Goal: Task Accomplishment & Management: Complete application form

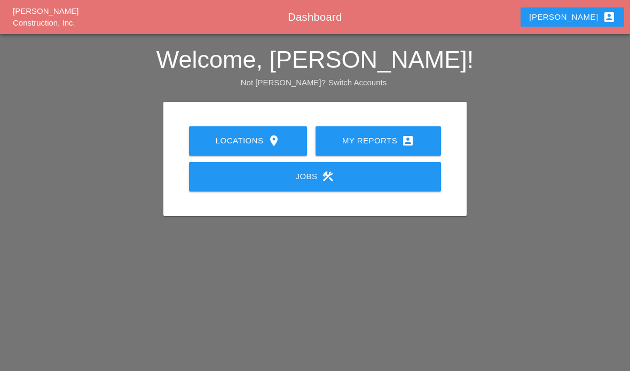
click at [396, 146] on div "My Reports account_box" at bounding box center [377, 140] width 91 height 13
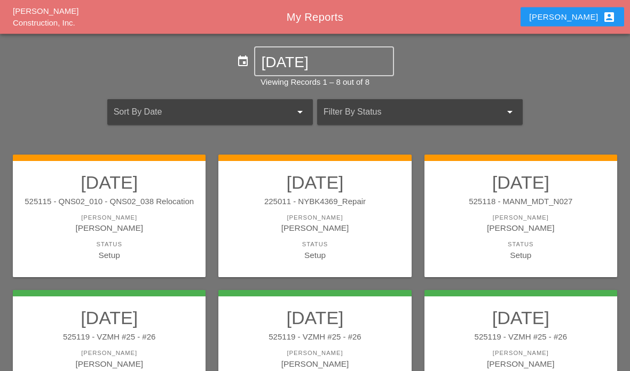
scroll to position [2, 0]
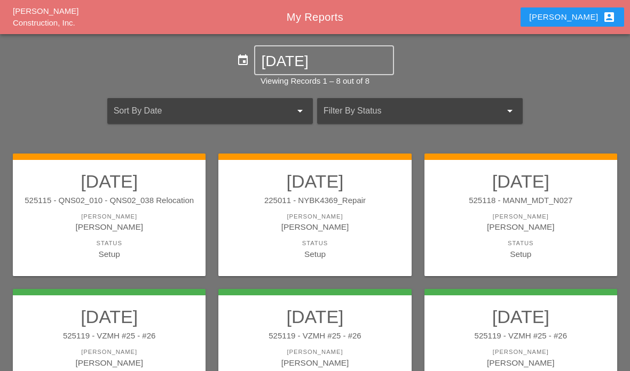
click at [373, 240] on div "Status" at bounding box center [314, 243] width 171 height 9
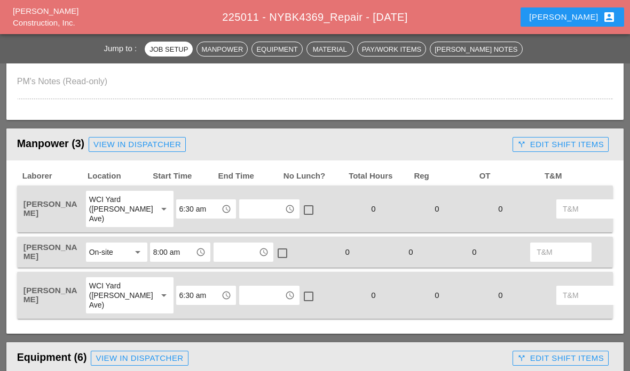
scroll to position [499, 0]
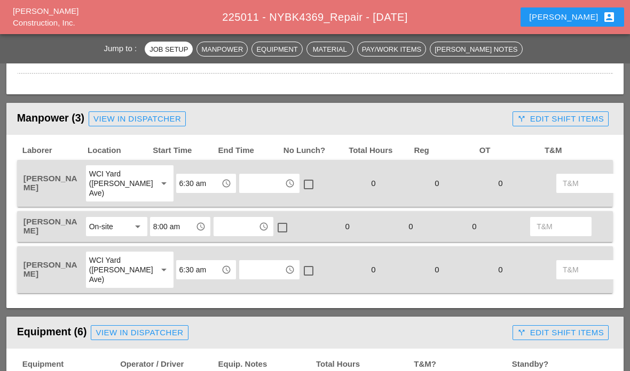
click at [242, 179] on input "text" at bounding box center [261, 183] width 39 height 17
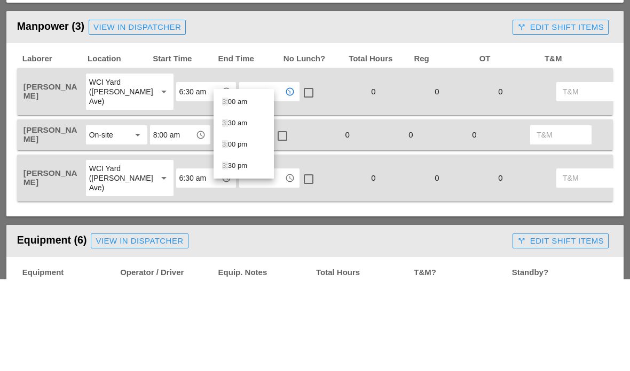
type input "3:0"
click at [239, 204] on div "3:0 0 pm" at bounding box center [243, 214] width 43 height 21
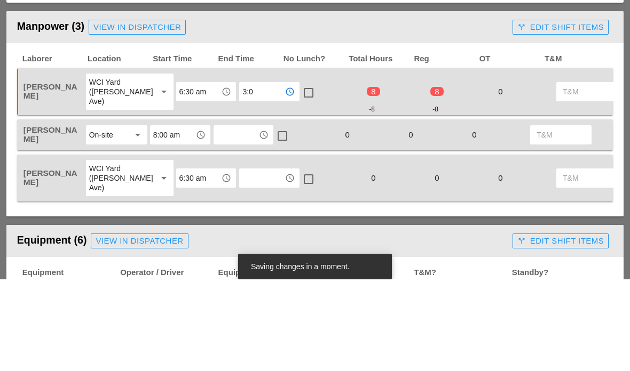
click at [233, 218] on input "text" at bounding box center [236, 226] width 39 height 17
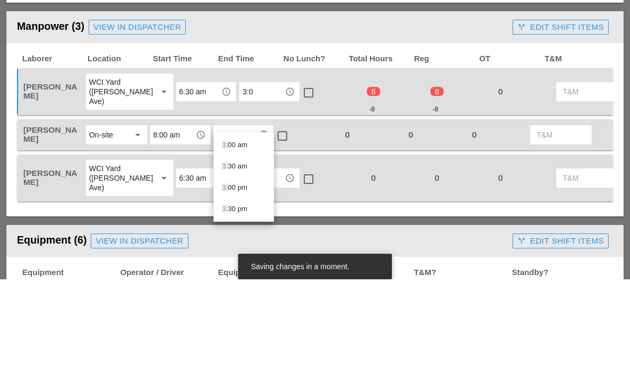
type input "3:0"
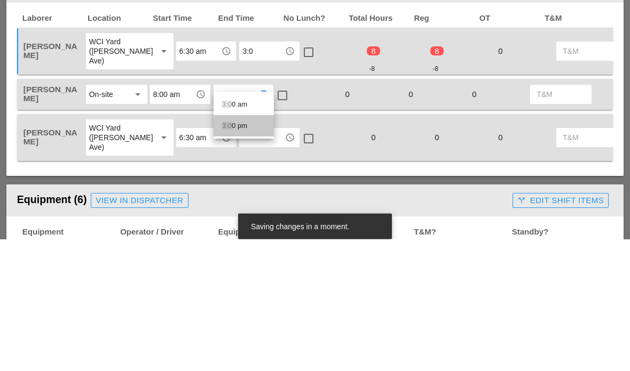
click at [231, 252] on div "3:0 0 pm" at bounding box center [243, 258] width 43 height 13
click at [242, 261] on input "text" at bounding box center [261, 269] width 39 height 17
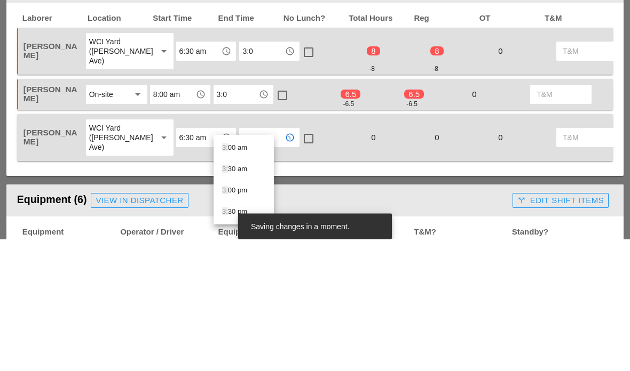
type input "3:0"
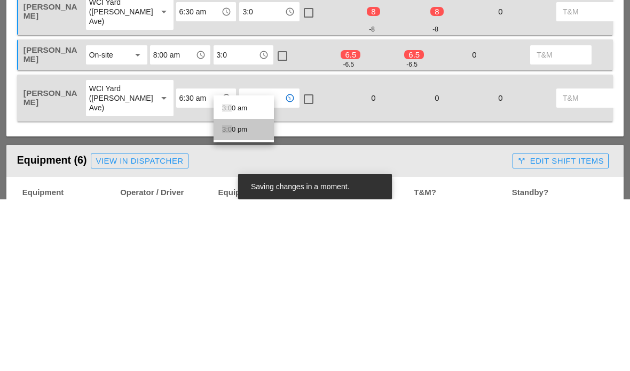
click at [232, 291] on div "3:0 0 pm" at bounding box center [243, 301] width 43 height 21
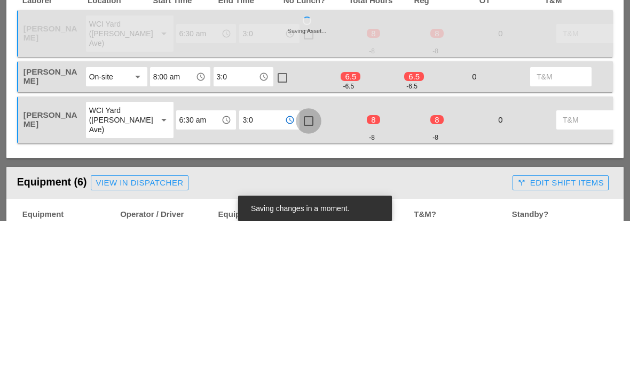
click at [299, 262] on div at bounding box center [308, 271] width 18 height 18
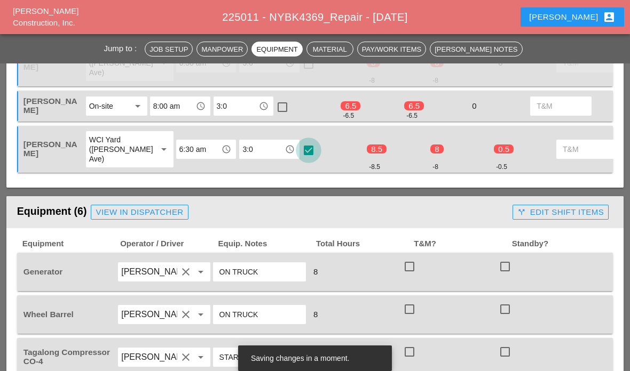
click at [299, 141] on div at bounding box center [308, 150] width 18 height 18
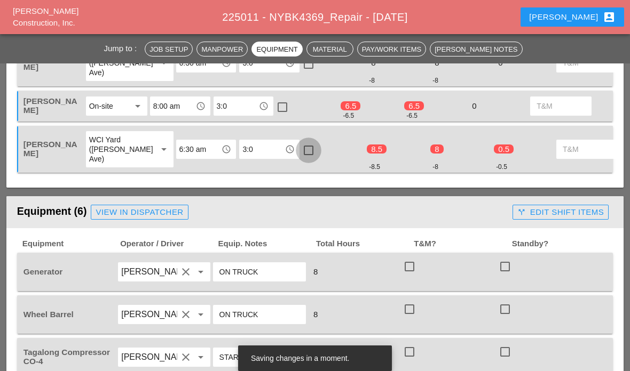
scroll to position [566, 0]
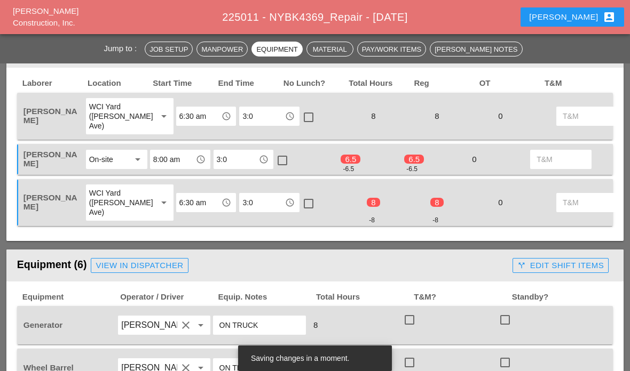
click at [164, 151] on input "8:00 am" at bounding box center [172, 159] width 39 height 17
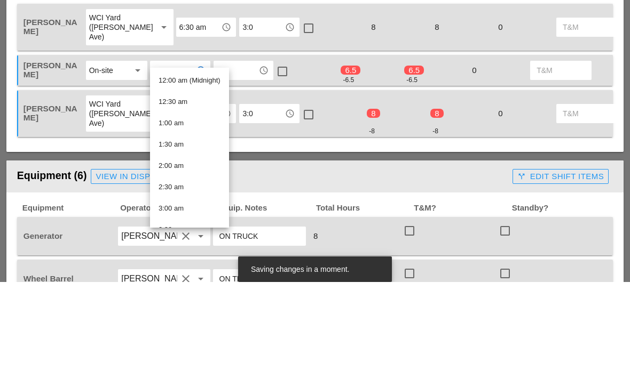
type input "7"
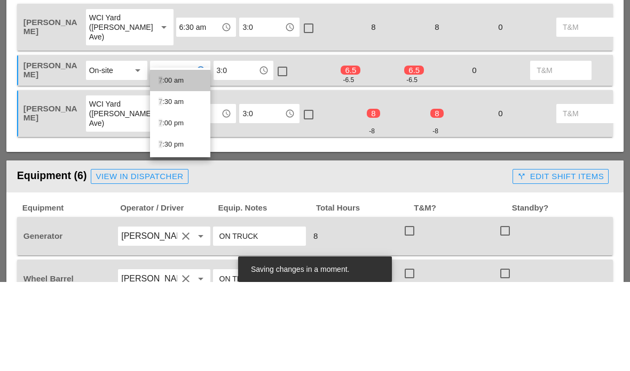
click at [166, 163] on div "7 :00 am" at bounding box center [179, 169] width 43 height 13
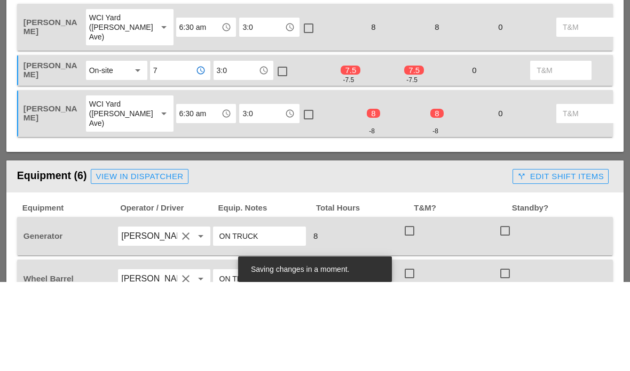
click at [233, 151] on input "3:0" at bounding box center [236, 159] width 39 height 17
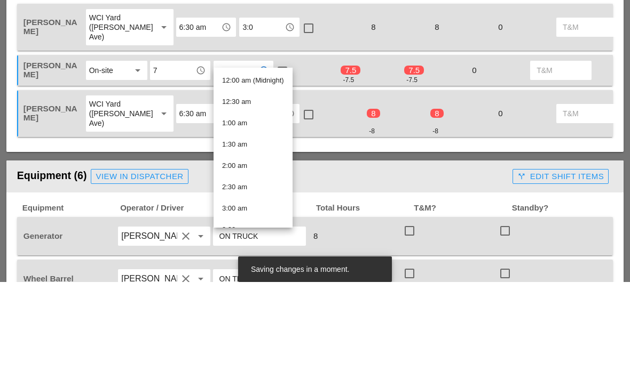
type input "A"
click at [283, 152] on div at bounding box center [282, 161] width 18 height 18
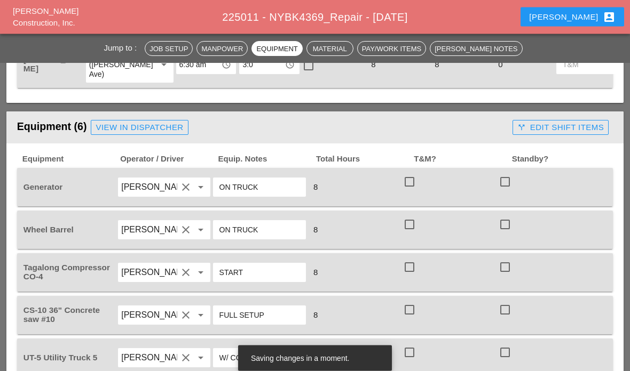
scroll to position [741, 0]
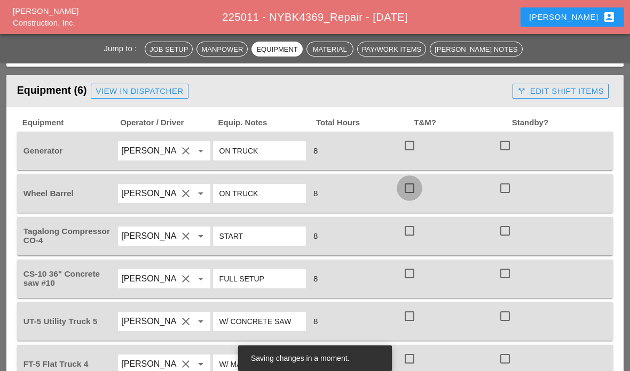
click at [412, 179] on div at bounding box center [409, 188] width 18 height 18
click at [507, 137] on div at bounding box center [505, 146] width 18 height 18
click at [409, 222] on div at bounding box center [409, 231] width 18 height 18
click at [511, 265] on div at bounding box center [505, 274] width 18 height 18
click at [415, 309] on div at bounding box center [409, 316] width 18 height 18
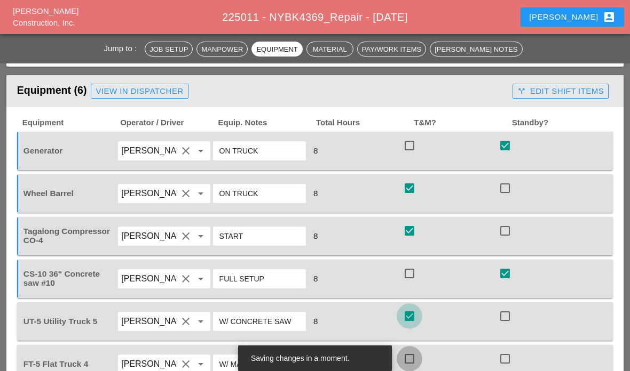
click at [414, 354] on div at bounding box center [409, 359] width 18 height 18
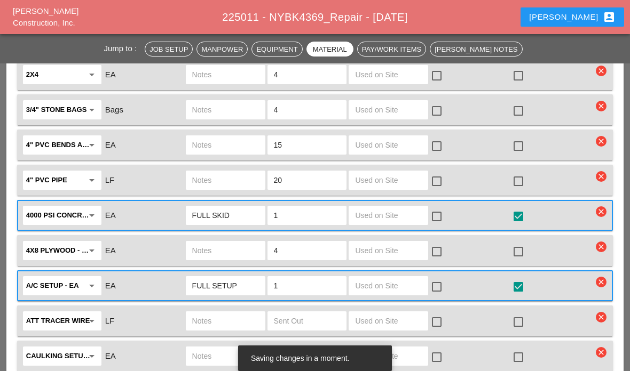
click at [400, 207] on input "text" at bounding box center [388, 215] width 67 height 17
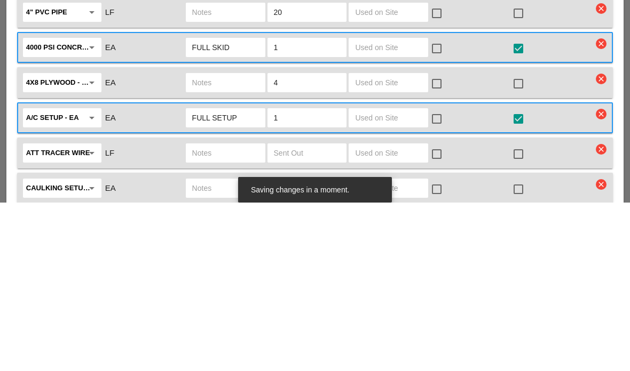
click at [396, 278] on input "text" at bounding box center [388, 286] width 67 height 17
type input "2"
click at [434, 279] on div at bounding box center [436, 288] width 18 height 18
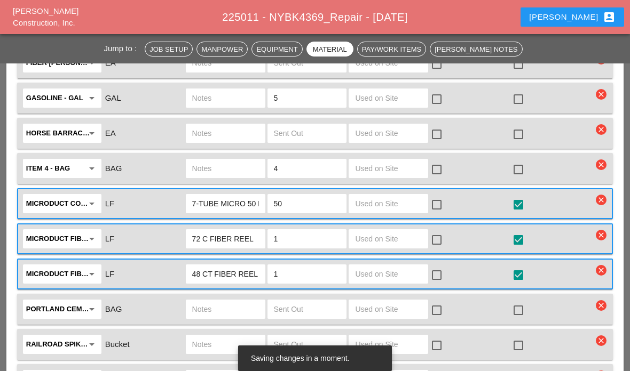
scroll to position [1833, 0]
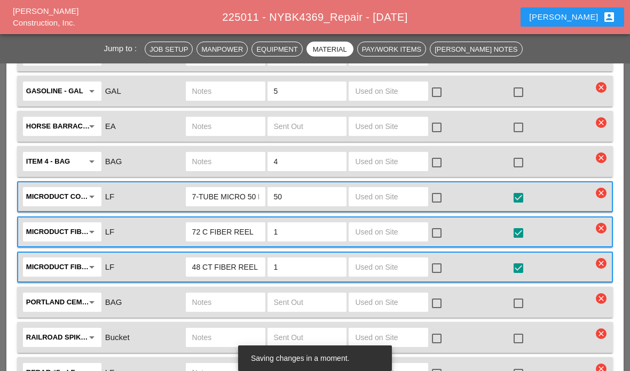
click at [398, 188] on input "text" at bounding box center [388, 196] width 67 height 17
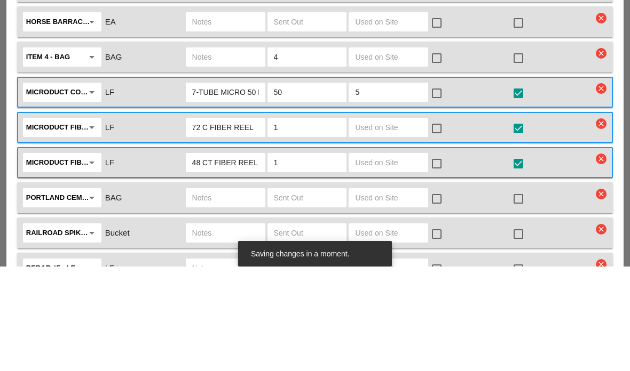
click at [427, 187] on div "5" at bounding box center [388, 196] width 80 height 19
type input "5"
click at [443, 189] on div at bounding box center [436, 198] width 18 height 18
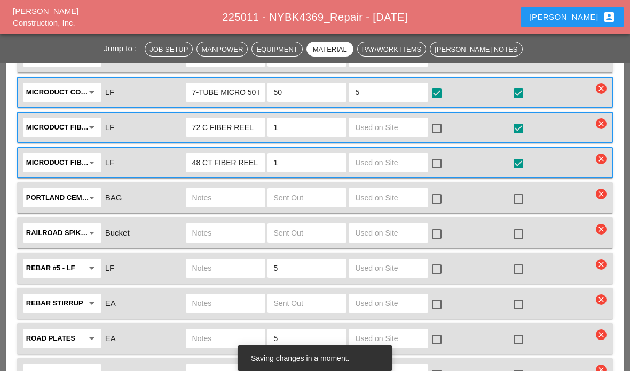
click at [415, 120] on input "text" at bounding box center [388, 127] width 67 height 17
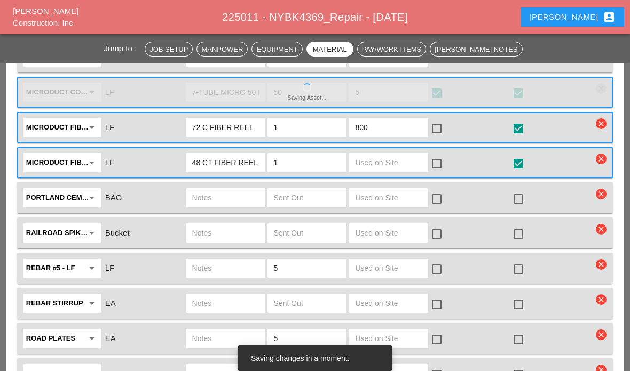
type input "800"
click at [439, 123] on div at bounding box center [436, 129] width 18 height 18
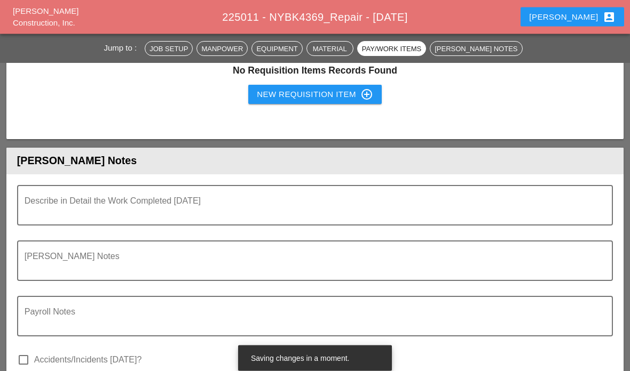
scroll to position [2743, 0]
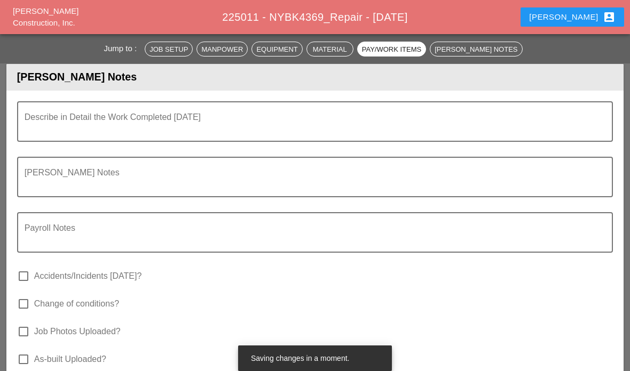
click at [433, 115] on textarea "Describe in Detail the Work Completed Today" at bounding box center [311, 128] width 572 height 26
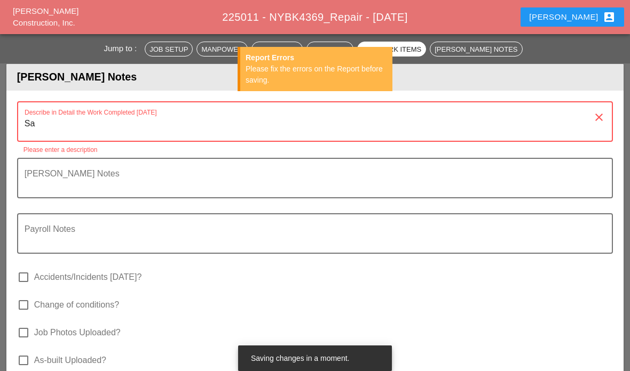
type textarea "S"
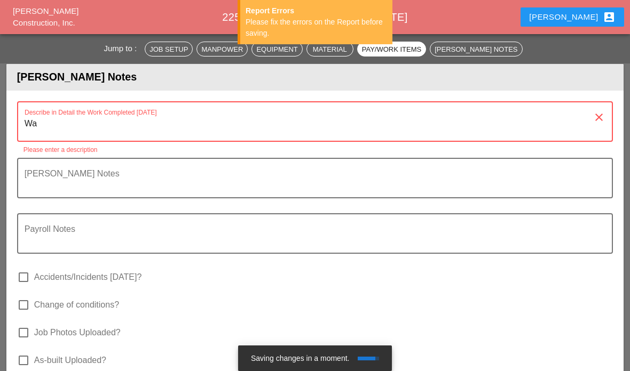
type textarea "W"
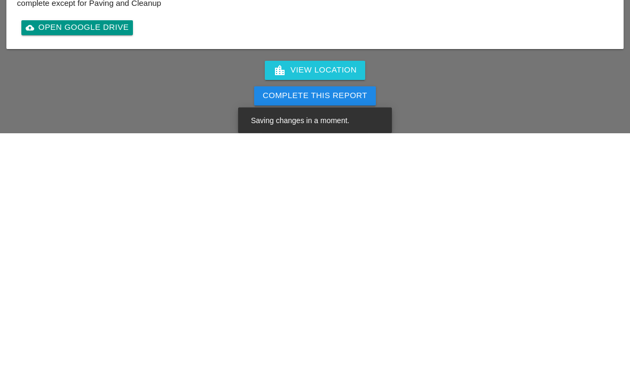
scroll to position [2940, 0]
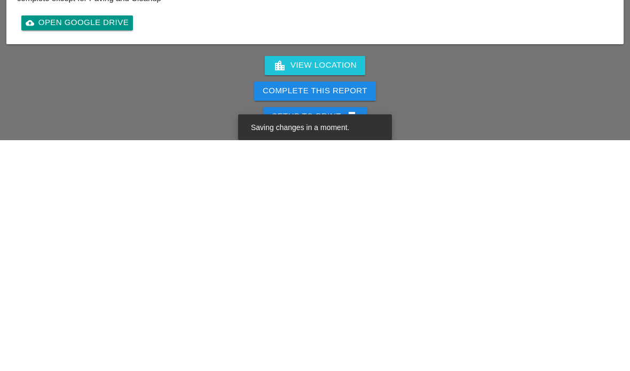
type textarea "Investigate entire trench. Open 4 access spots . Excavate around damage conduit…"
click at [340, 316] on div "Complete This Report" at bounding box center [315, 322] width 105 height 12
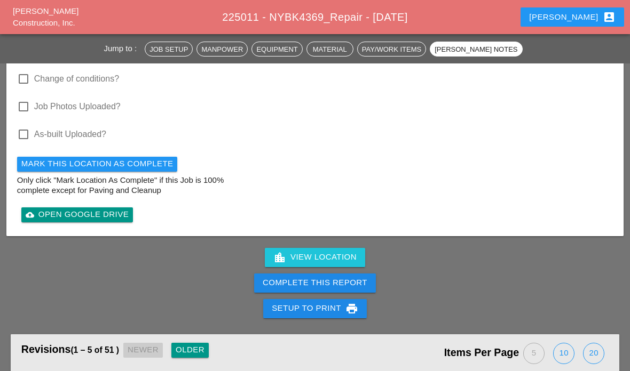
scroll to position [2984, 0]
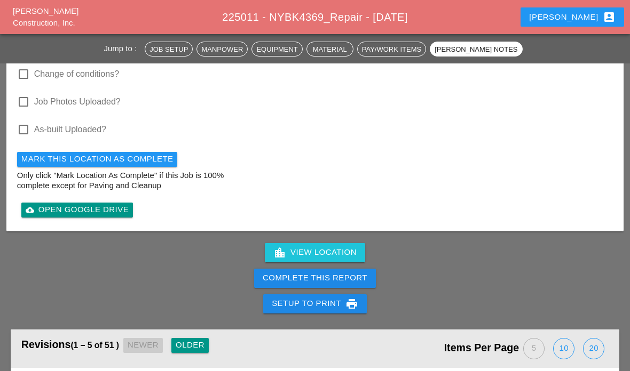
click at [315, 272] on div "Complete This Report" at bounding box center [315, 278] width 105 height 12
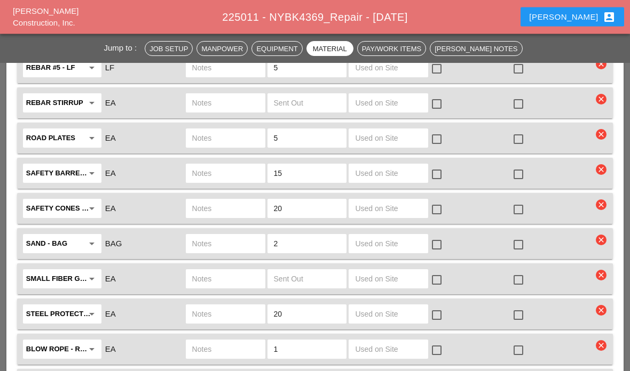
scroll to position [0, 0]
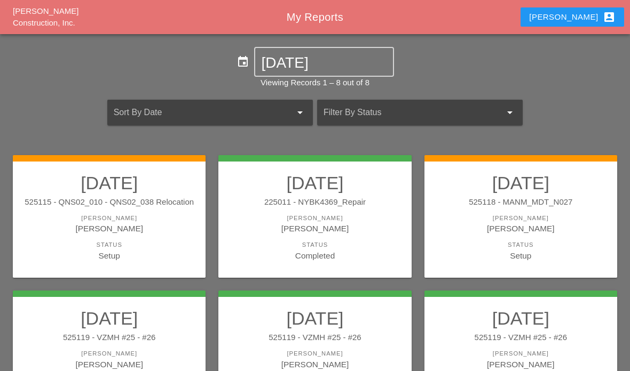
click at [476, 231] on div "[PERSON_NAME]" at bounding box center [520, 229] width 171 height 12
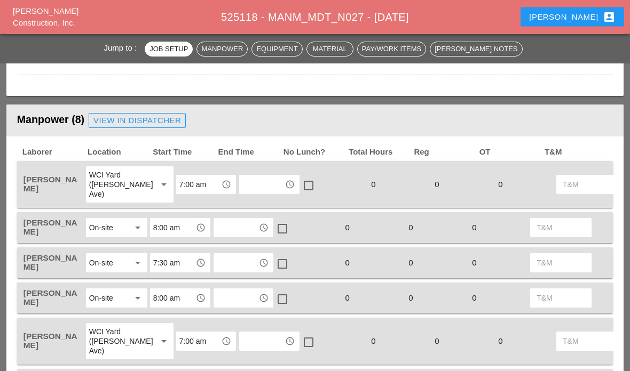
scroll to position [577, 0]
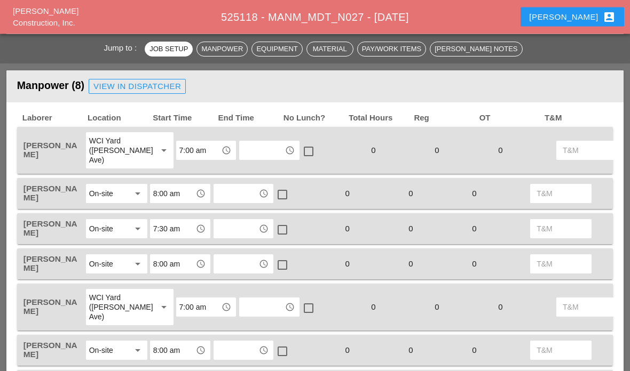
click at [253, 149] on input "text" at bounding box center [261, 150] width 39 height 17
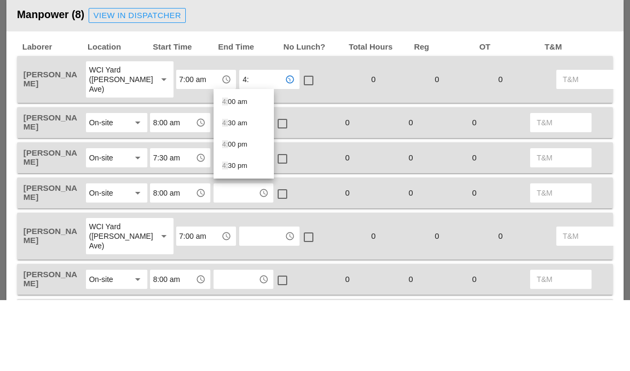
type input "4:3"
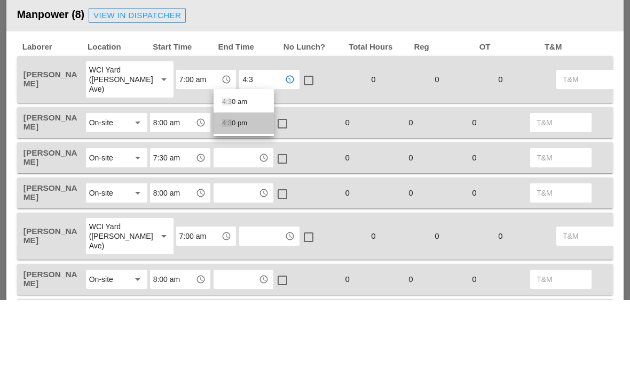
click at [245, 188] on div "4:3 0 pm" at bounding box center [243, 194] width 43 height 13
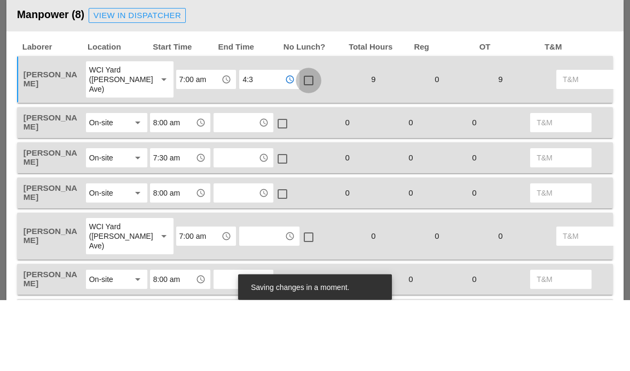
click at [299, 143] on div at bounding box center [308, 152] width 18 height 18
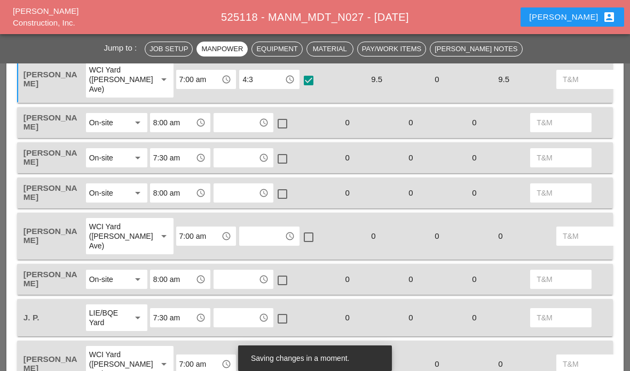
click at [247, 123] on input "text" at bounding box center [236, 122] width 39 height 17
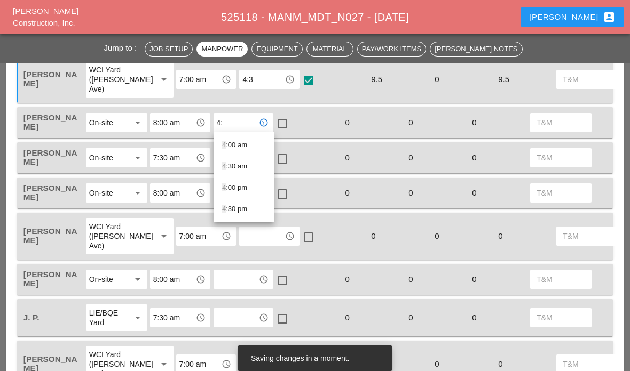
type input "4:3"
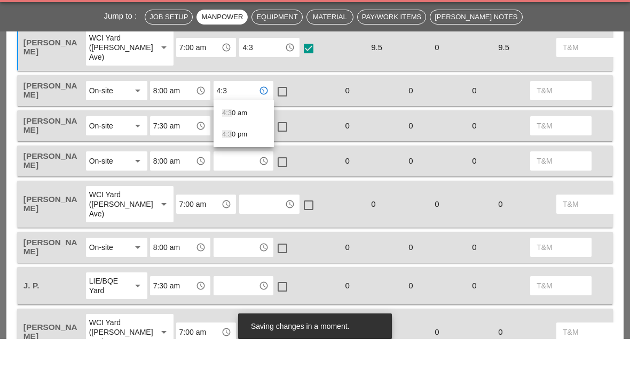
click at [254, 160] on div "4:3 0 pm" at bounding box center [243, 166] width 43 height 13
click at [249, 149] on input "text" at bounding box center [236, 157] width 39 height 17
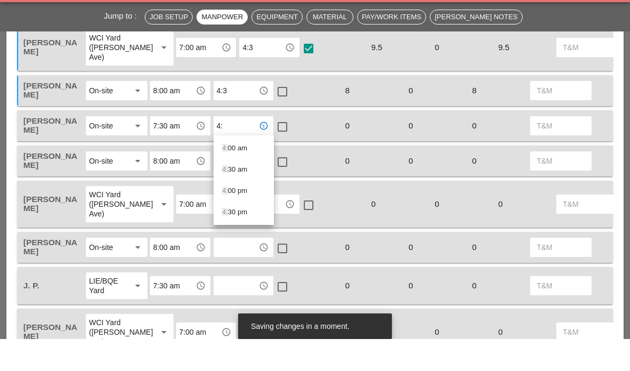
type input "4:3"
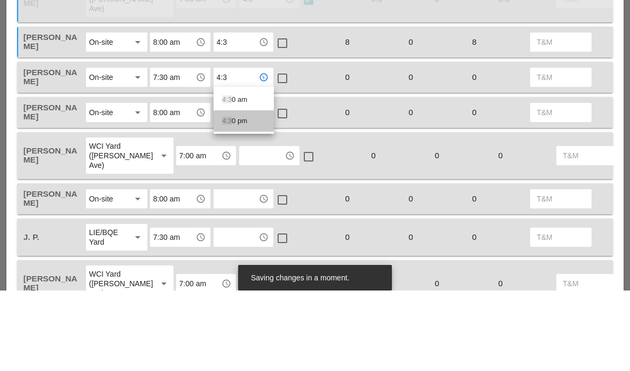
click at [251, 195] on div "4:3 0 pm" at bounding box center [243, 201] width 43 height 13
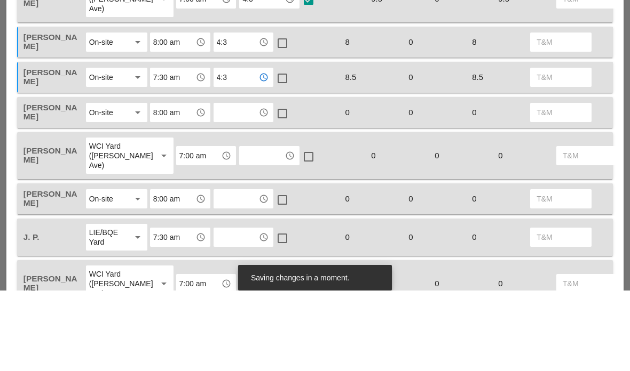
click at [249, 185] on input "text" at bounding box center [236, 193] width 39 height 17
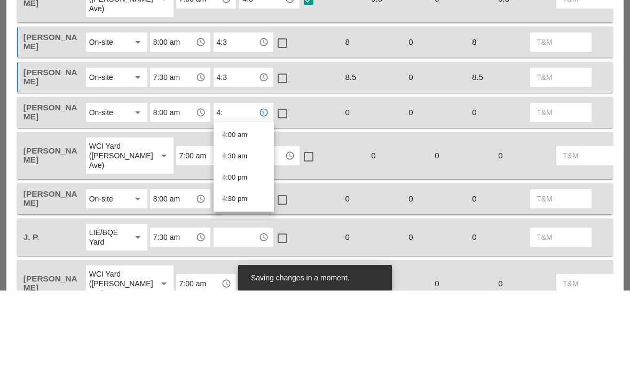
type input "4:3"
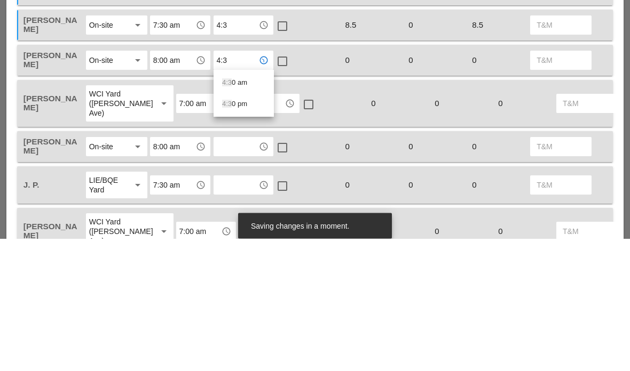
click at [247, 231] on div "4:3 0 pm" at bounding box center [243, 237] width 43 height 13
click at [247, 228] on input "text" at bounding box center [261, 236] width 39 height 17
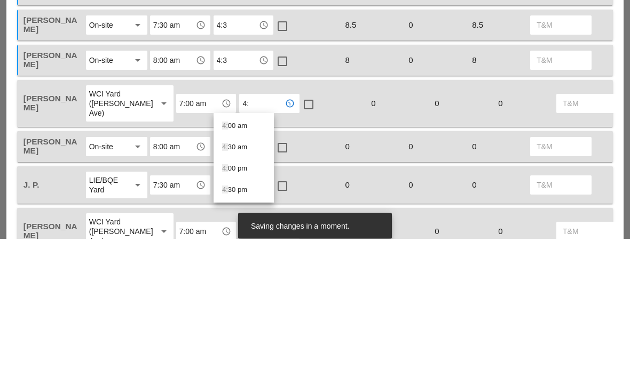
type input "4:3"
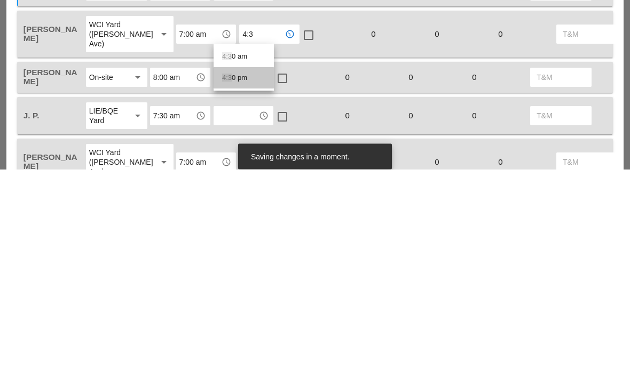
click at [243, 274] on div "4:3 0 pm" at bounding box center [243, 280] width 43 height 13
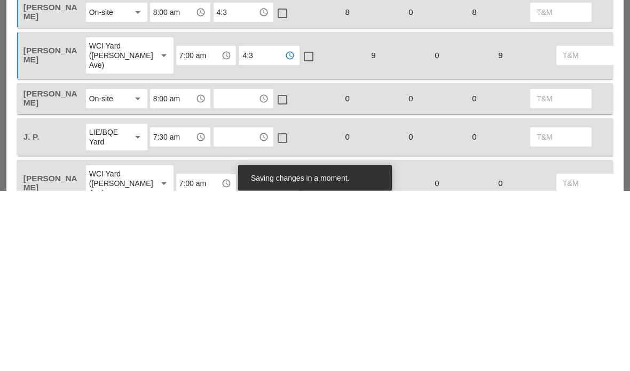
click at [246, 271] on input "text" at bounding box center [236, 279] width 39 height 17
type input "4:3"
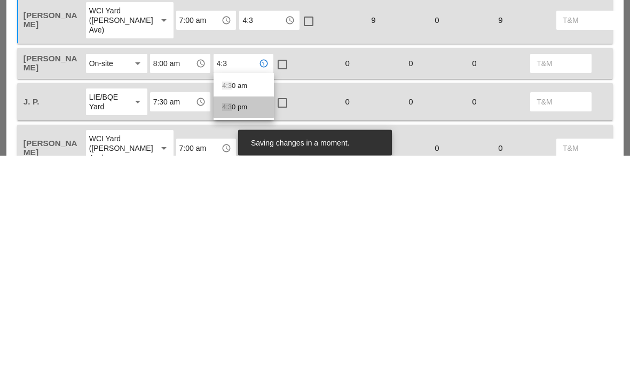
click at [252, 317] on div "4:3 0 pm" at bounding box center [243, 323] width 43 height 13
click at [248, 309] on input "text" at bounding box center [236, 317] width 39 height 17
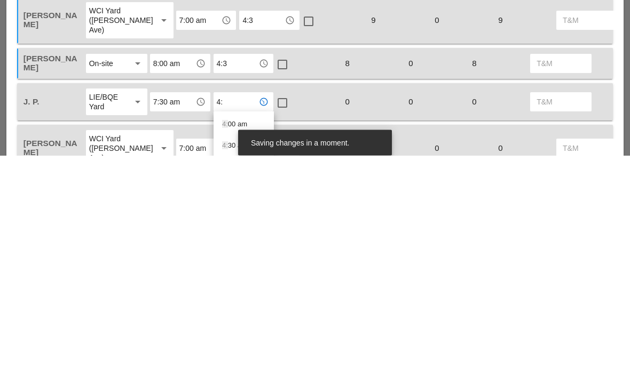
type input "4:3"
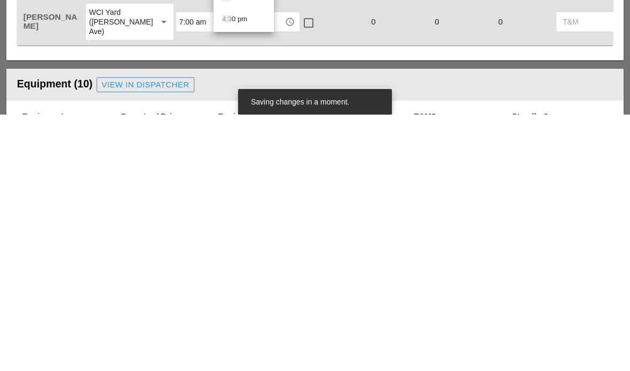
scroll to position [737, 0]
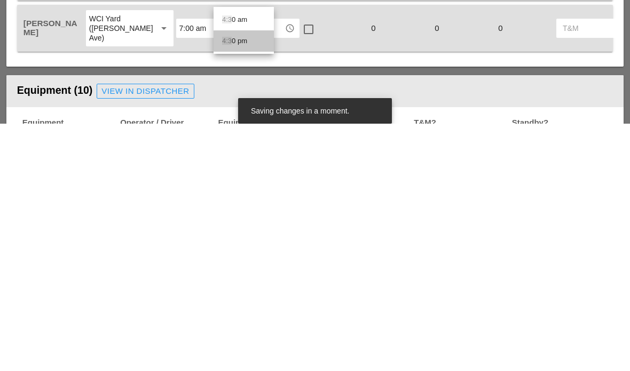
click at [236, 282] on div "4:3 0 pm" at bounding box center [243, 288] width 43 height 13
click at [242, 267] on input "text" at bounding box center [261, 275] width 39 height 17
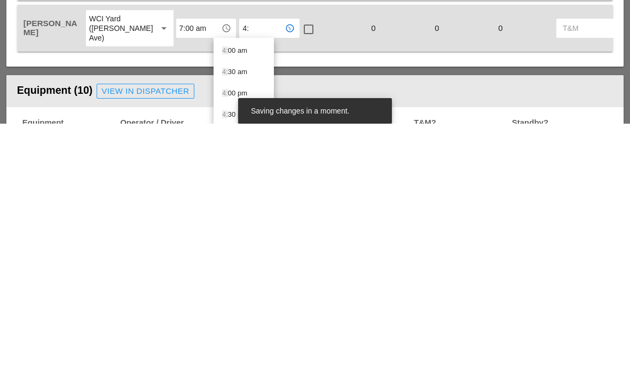
type input "4:3"
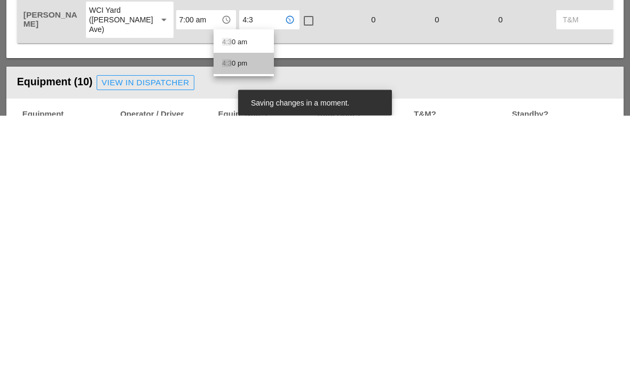
click at [253, 313] on div "4:3 0 pm" at bounding box center [243, 319] width 43 height 13
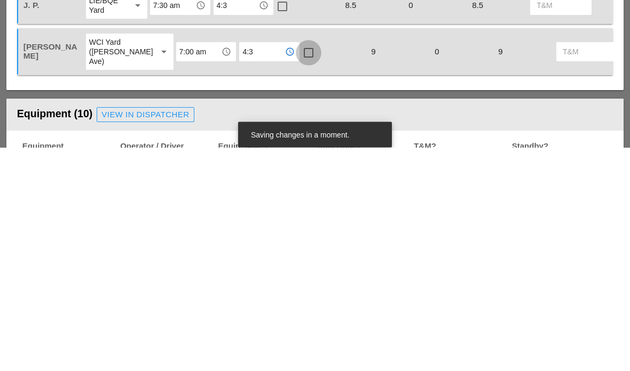
click at [299, 268] on div at bounding box center [308, 277] width 18 height 18
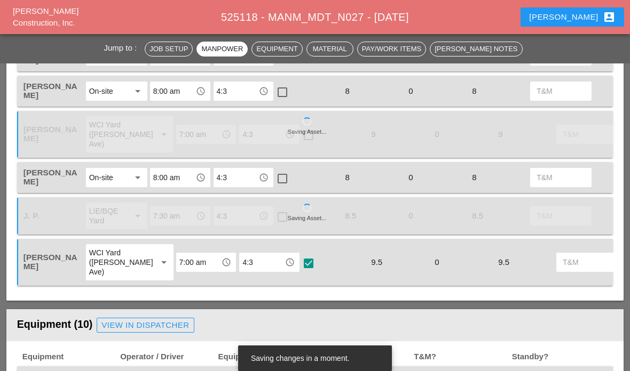
scroll to position [750, 0]
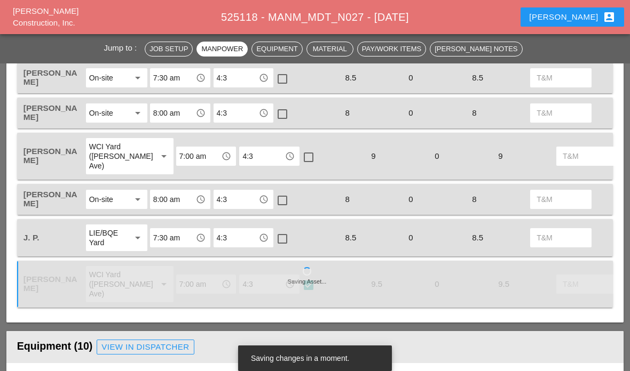
click at [299, 154] on div at bounding box center [308, 157] width 18 height 18
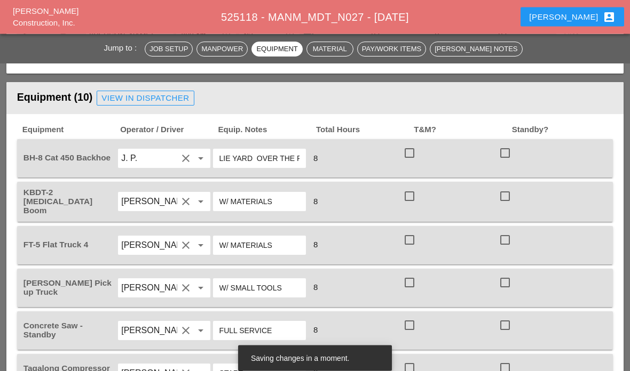
scroll to position [980, 0]
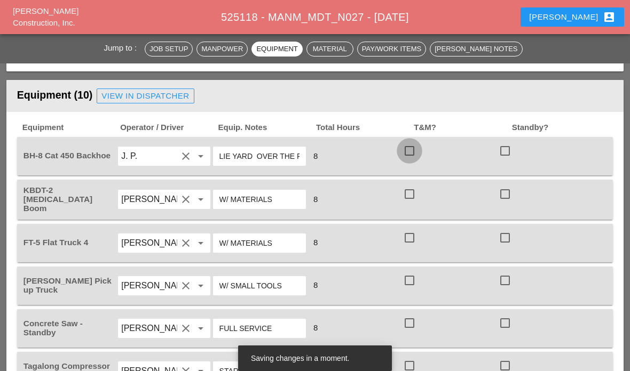
click at [414, 154] on div at bounding box center [409, 151] width 18 height 18
click at [419, 189] on div "check_box_outline_blank" at bounding box center [411, 194] width 17 height 13
click at [410, 192] on div at bounding box center [409, 194] width 18 height 18
click at [415, 241] on div at bounding box center [409, 238] width 18 height 18
click at [420, 298] on div "check_box_outline_blank" at bounding box center [449, 286] width 95 height 30
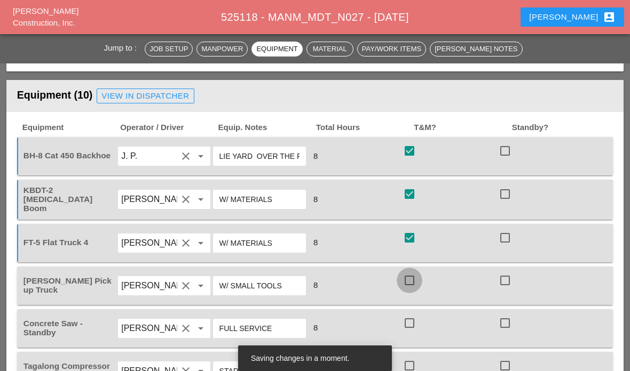
click at [409, 274] on div at bounding box center [409, 281] width 18 height 18
click at [413, 327] on div at bounding box center [409, 323] width 18 height 18
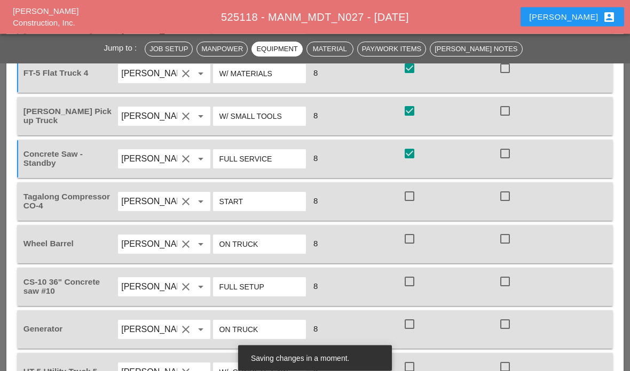
scroll to position [1149, 0]
click at [417, 190] on div at bounding box center [409, 196] width 18 height 18
click at [416, 237] on div at bounding box center [409, 239] width 18 height 18
click at [507, 279] on div at bounding box center [505, 282] width 18 height 18
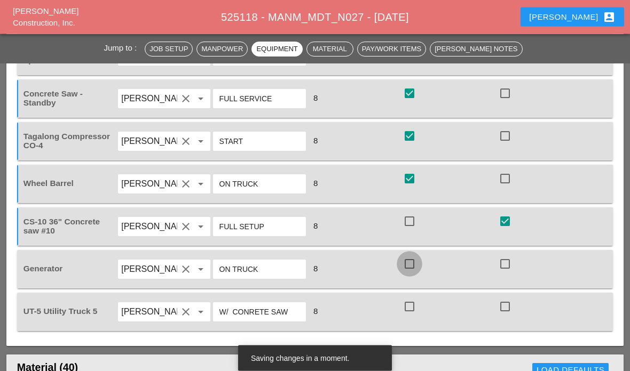
scroll to position [1210, 0]
click at [407, 309] on div at bounding box center [409, 307] width 18 height 18
click at [409, 263] on div at bounding box center [409, 264] width 18 height 18
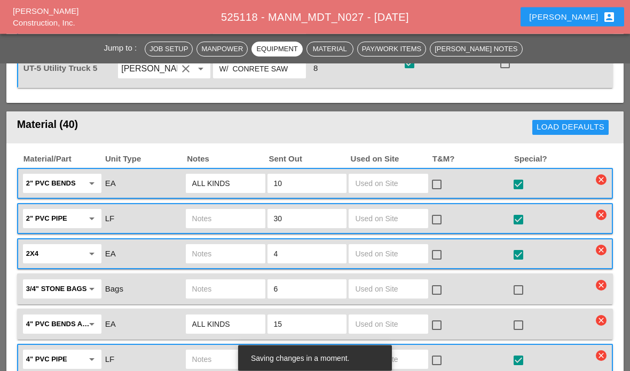
scroll to position [1453, 0]
click at [387, 189] on input "text" at bounding box center [388, 183] width 67 height 17
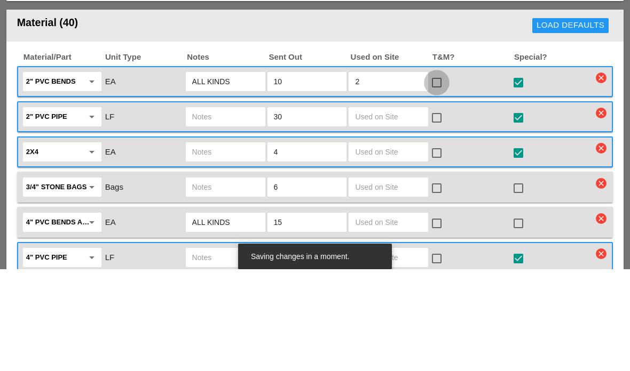
type input "2"
click at [443, 176] on div at bounding box center [436, 185] width 18 height 18
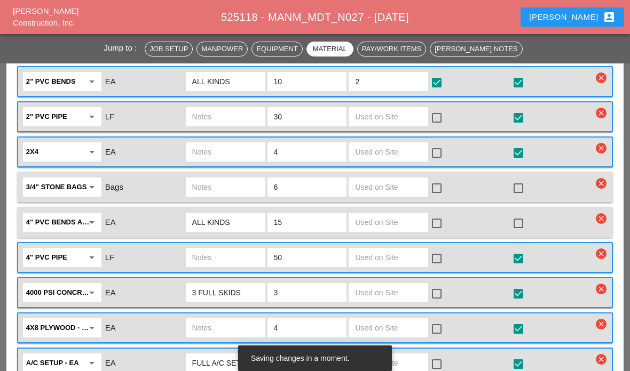
click at [391, 192] on input "text" at bounding box center [388, 187] width 67 height 17
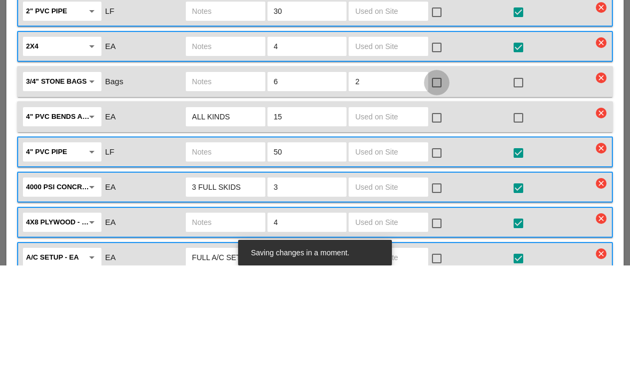
type input "2"
click at [439, 179] on div at bounding box center [436, 188] width 18 height 18
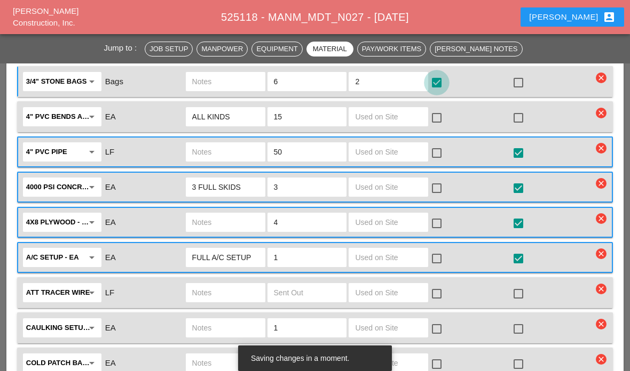
click at [395, 121] on input "text" at bounding box center [388, 116] width 67 height 17
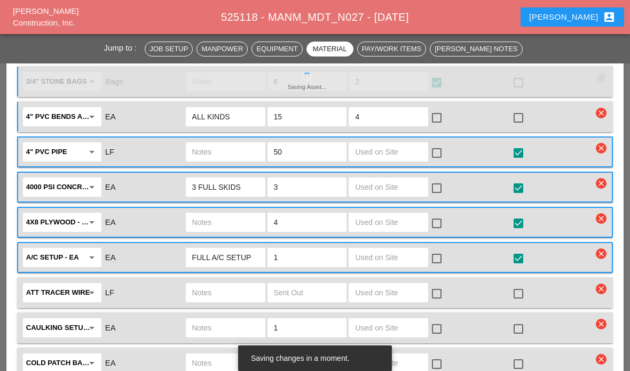
type input "4"
click at [436, 118] on div at bounding box center [436, 118] width 18 height 18
click at [394, 150] on input "text" at bounding box center [388, 152] width 67 height 17
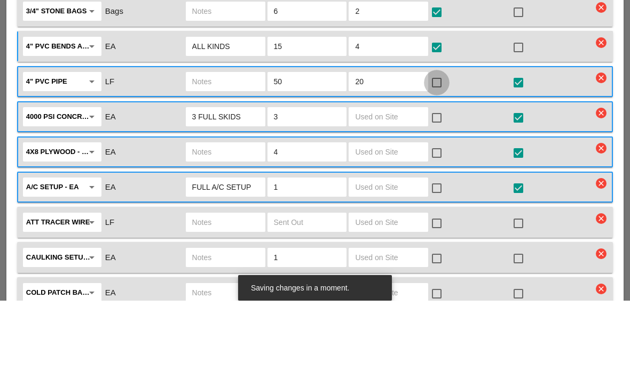
type input "20"
click at [440, 144] on div at bounding box center [436, 153] width 18 height 18
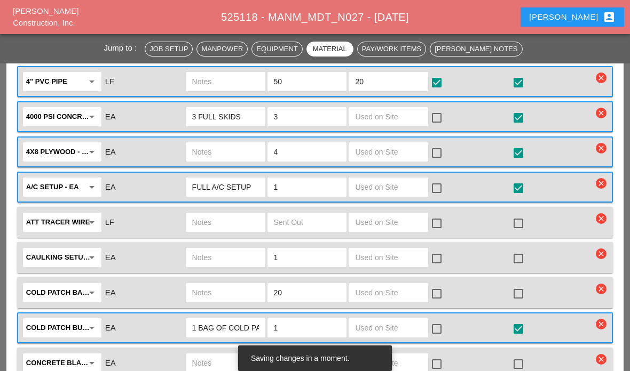
click at [399, 115] on input "text" at bounding box center [388, 116] width 67 height 17
type input "2"
click at [439, 114] on div at bounding box center [436, 118] width 18 height 18
click at [400, 152] on input "text" at bounding box center [388, 152] width 67 height 17
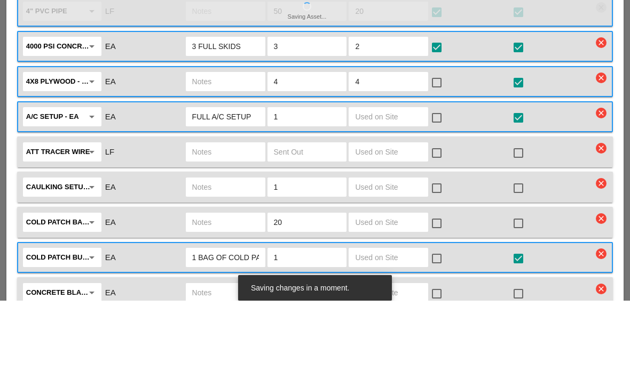
type input "4"
click at [444, 144] on div at bounding box center [436, 153] width 18 height 18
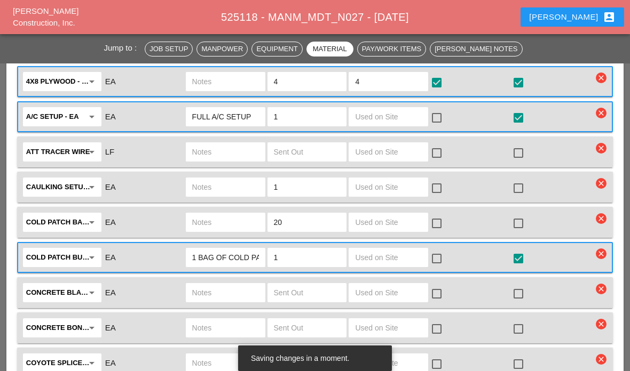
click at [411, 115] on input "text" at bounding box center [388, 116] width 67 height 17
type input "2"
click at [434, 113] on div at bounding box center [436, 118] width 18 height 18
click at [401, 152] on input "text" at bounding box center [388, 152] width 67 height 17
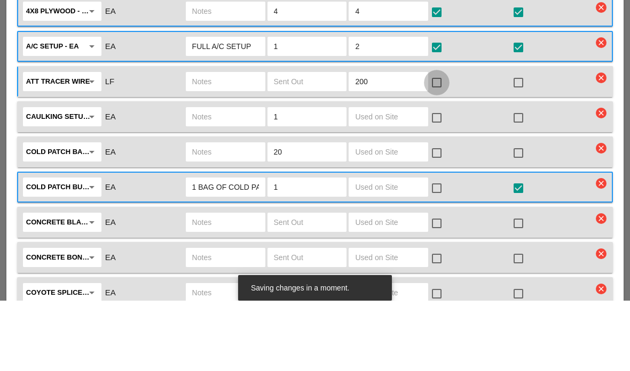
type input "200"
click at [444, 144] on div at bounding box center [436, 153] width 18 height 18
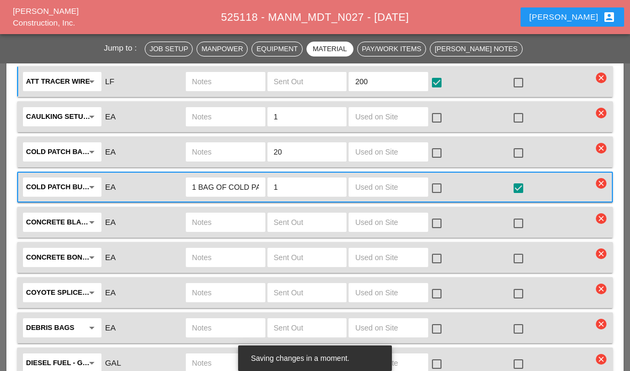
click at [404, 190] on input "text" at bounding box center [388, 187] width 67 height 17
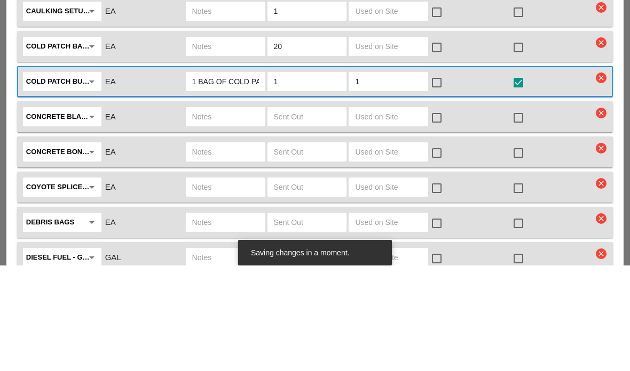
type input "1"
click at [432, 179] on div at bounding box center [436, 188] width 18 height 18
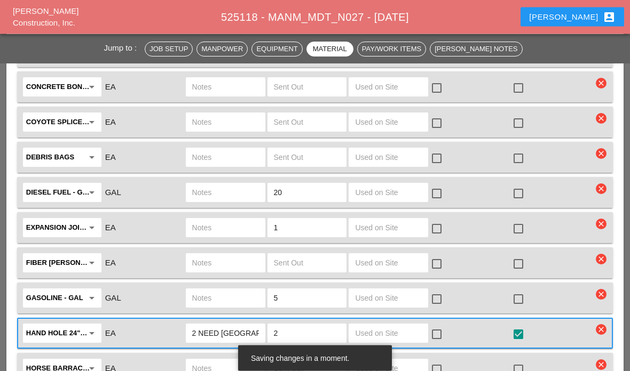
scroll to position [2050, 0]
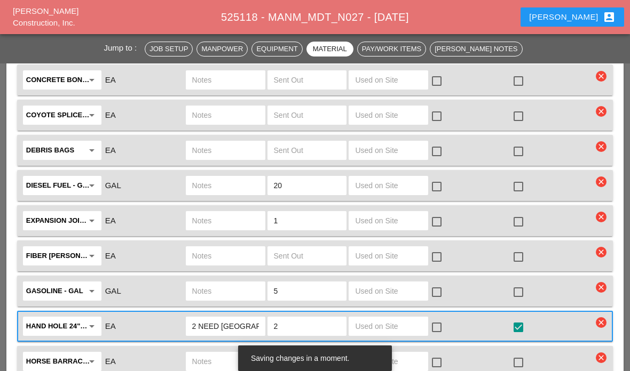
click at [400, 180] on input "text" at bounding box center [388, 185] width 67 height 17
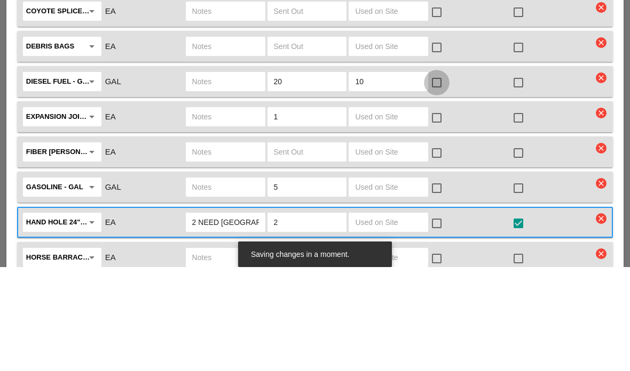
type input "10"
click at [436, 178] on div at bounding box center [436, 187] width 18 height 18
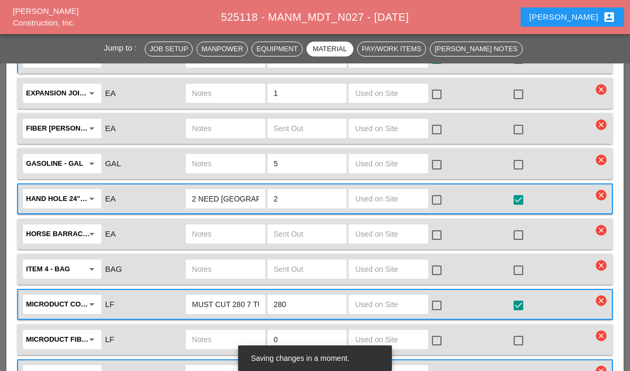
click at [401, 198] on input "text" at bounding box center [388, 198] width 67 height 17
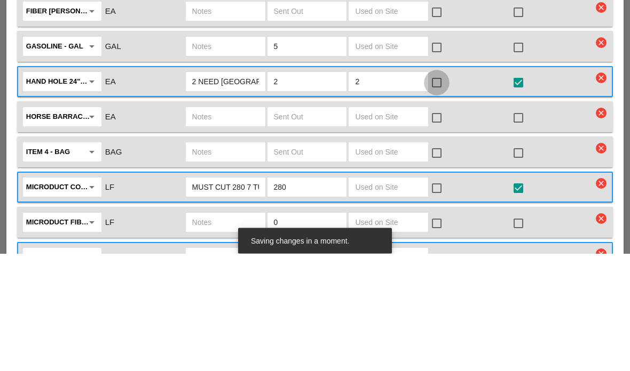
type input "2"
click at [440, 192] on div at bounding box center [436, 201] width 18 height 18
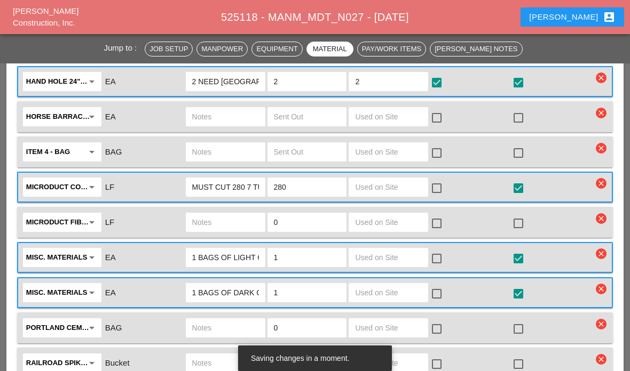
click at [360, 186] on input "text" at bounding box center [388, 187] width 67 height 17
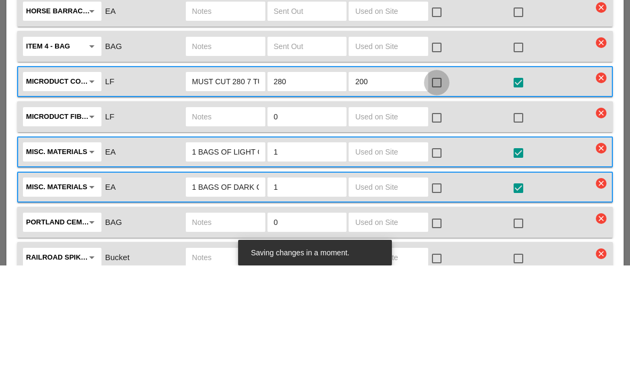
click at [442, 179] on div at bounding box center [436, 188] width 18 height 18
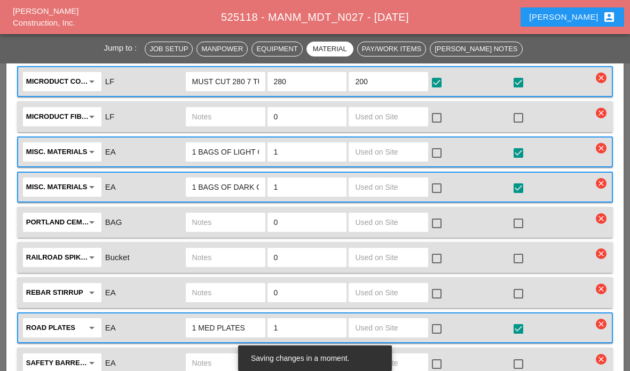
click at [409, 73] on input "200" at bounding box center [388, 81] width 67 height 17
click at [403, 81] on input "200" at bounding box center [388, 81] width 67 height 17
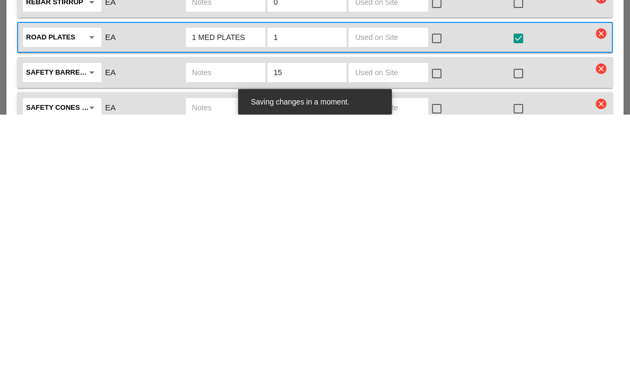
scroll to position [2442, 0]
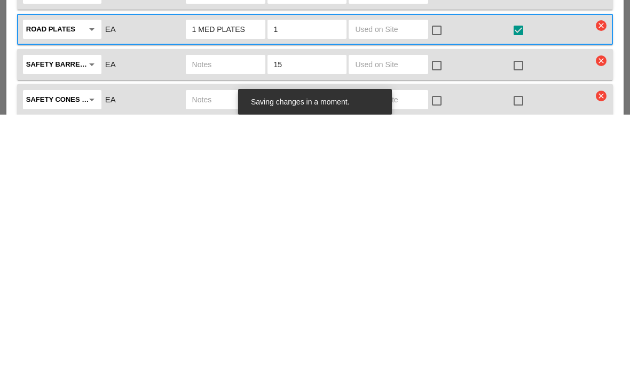
type input "250"
click at [392, 313] on input "text" at bounding box center [388, 321] width 67 height 17
type input "10"
click at [404, 348] on input "text" at bounding box center [388, 356] width 67 height 17
type input "10"
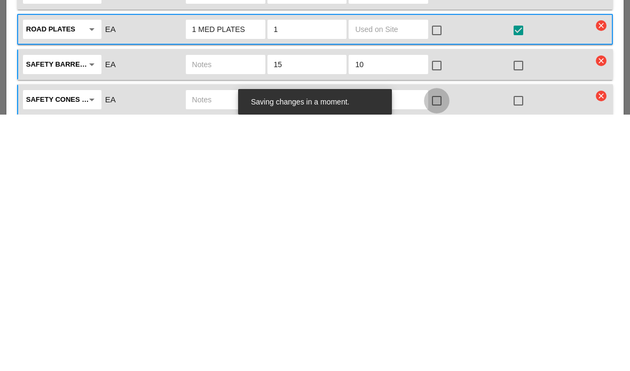
click at [442, 348] on div at bounding box center [436, 357] width 18 height 18
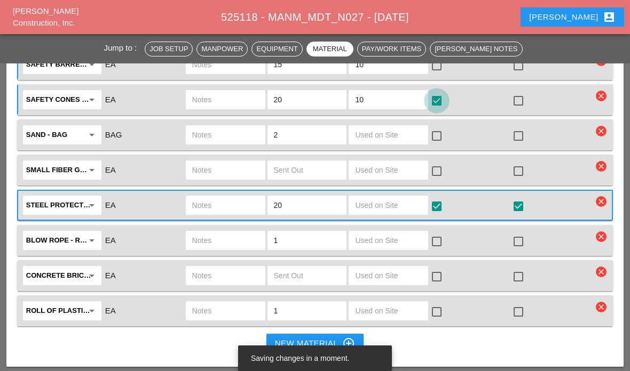
click at [443, 59] on div "Jump to : Job Setup Manpower Equipment Material Pay/Work Items [PERSON_NAME] No…" at bounding box center [315, 48] width 422 height 21
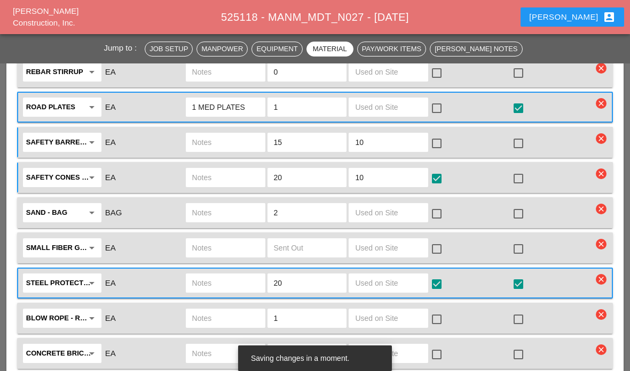
click at [443, 141] on div at bounding box center [436, 143] width 18 height 18
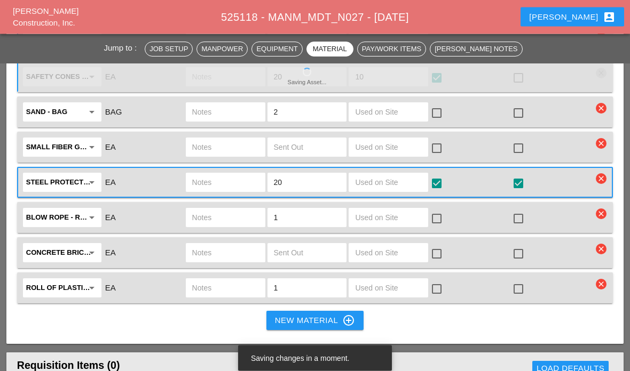
scroll to position [2722, 0]
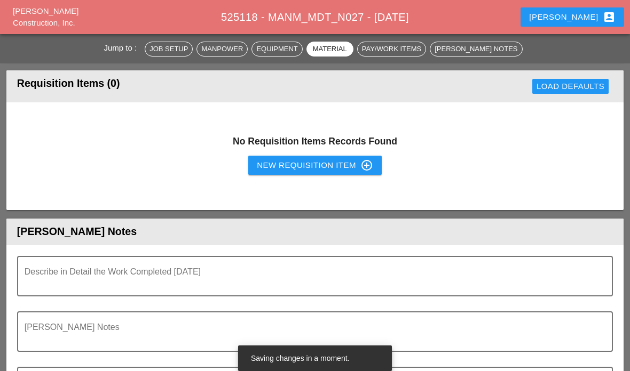
click at [385, 270] on textarea "Describe in Detail the Work Completed Today" at bounding box center [311, 283] width 572 height 26
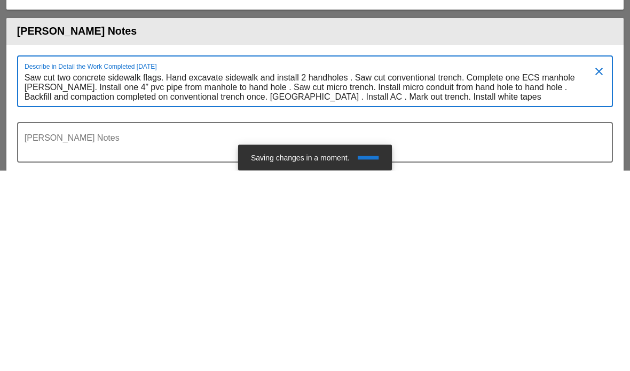
scroll to position [0, 0]
click at [513, 337] on textarea "Foreman's Notes" at bounding box center [311, 350] width 572 height 26
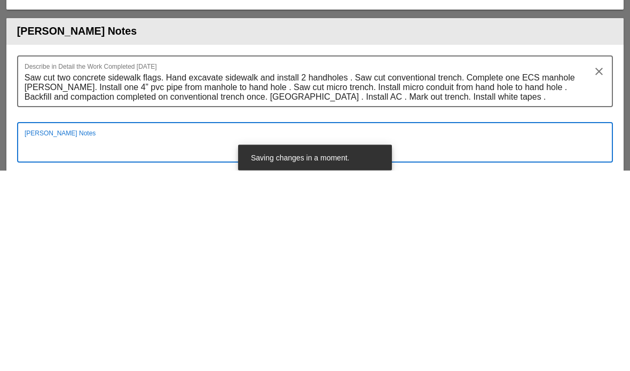
scroll to position [3015, 0]
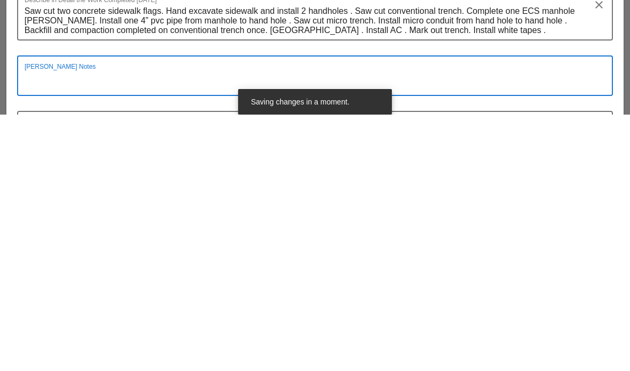
click at [538, 259] on textarea "Saw cut two concrete sidewalk flags. Hand excavate sidewalk and install 2 handh…" at bounding box center [311, 277] width 572 height 37
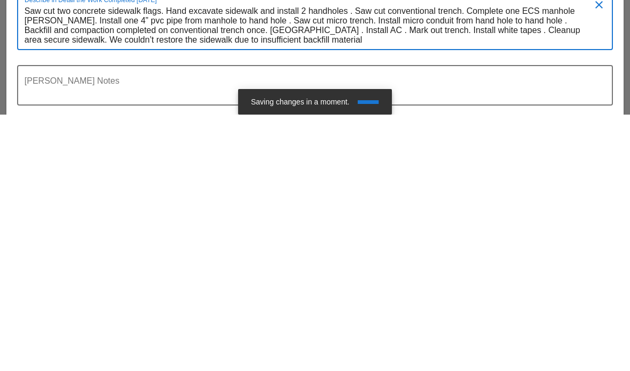
scroll to position [0, 0]
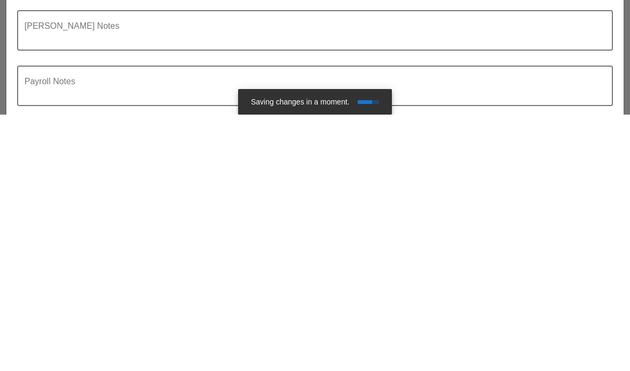
type textarea "Saw cut two concrete sidewalk flags. Hand excavate sidewalk and install 2 handh…"
click at [63, 312] on div at bounding box center [314, 315] width 583 height 6
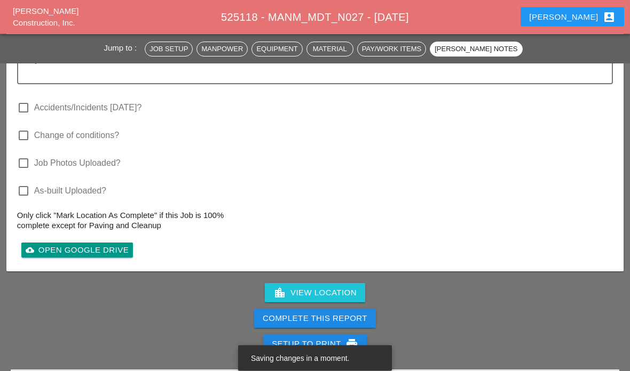
scroll to position [3361, 0]
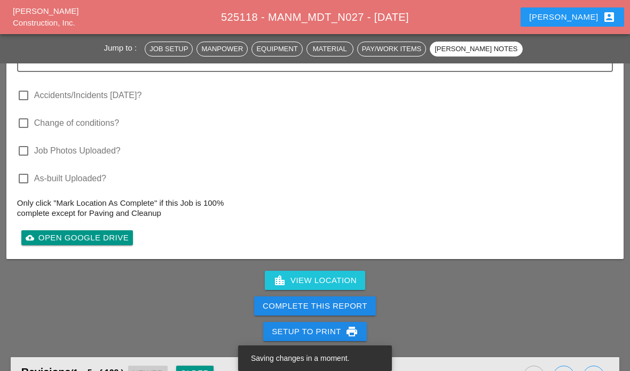
click at [340, 303] on div "Complete This Report" at bounding box center [315, 306] width 105 height 12
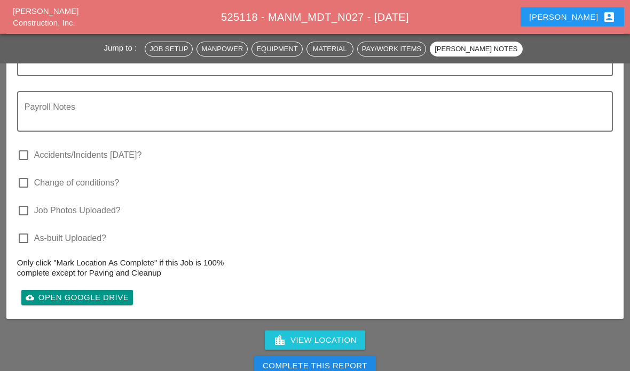
scroll to position [3356, 0]
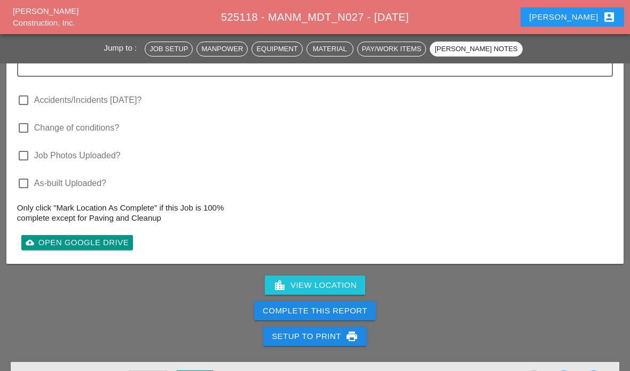
click at [320, 308] on div "Complete This Report" at bounding box center [315, 311] width 105 height 12
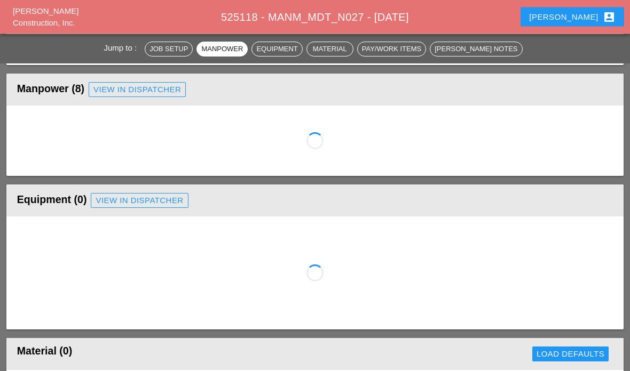
scroll to position [713, 0]
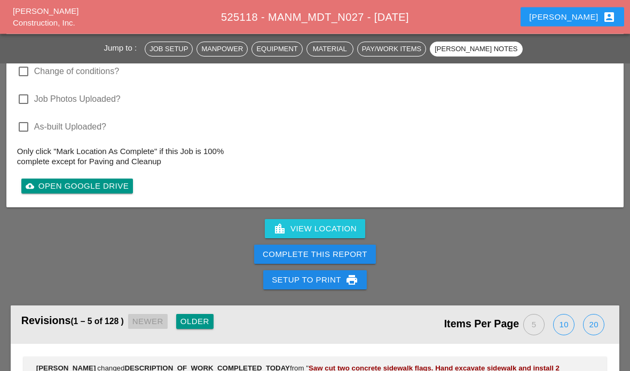
click at [331, 249] on div "Complete This Report" at bounding box center [315, 255] width 105 height 12
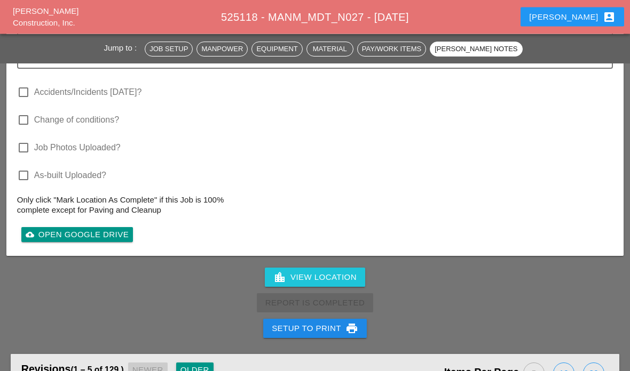
scroll to position [3364, 0]
click at [72, 232] on div "cloud_upload Open Google Drive" at bounding box center [77, 235] width 103 height 12
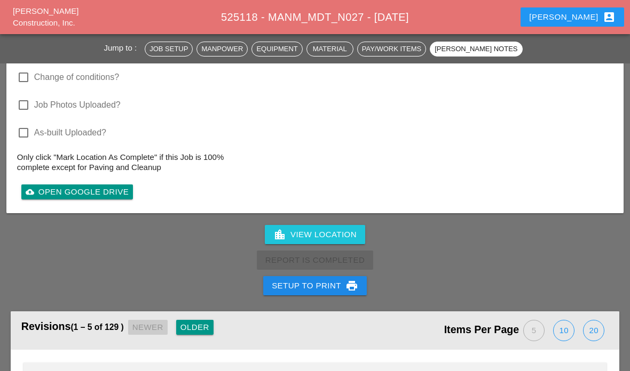
click at [70, 187] on div "cloud_upload Open Google Drive" at bounding box center [77, 192] width 103 height 12
